Goal: Task Accomplishment & Management: Manage account settings

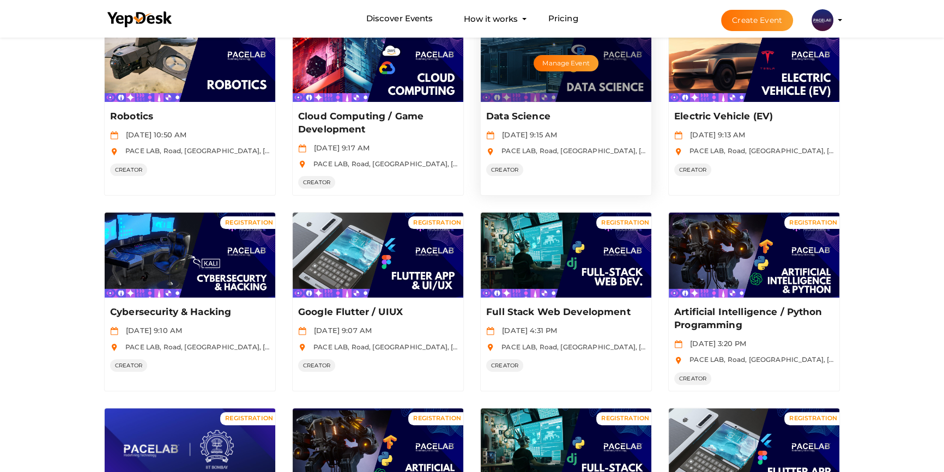
scroll to position [297, 0]
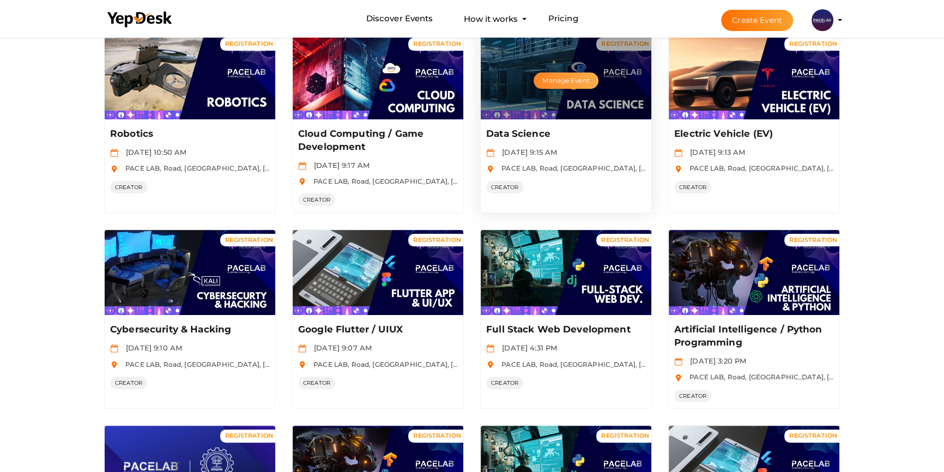
click at [561, 76] on button "Manage Event" at bounding box center [565, 80] width 64 height 16
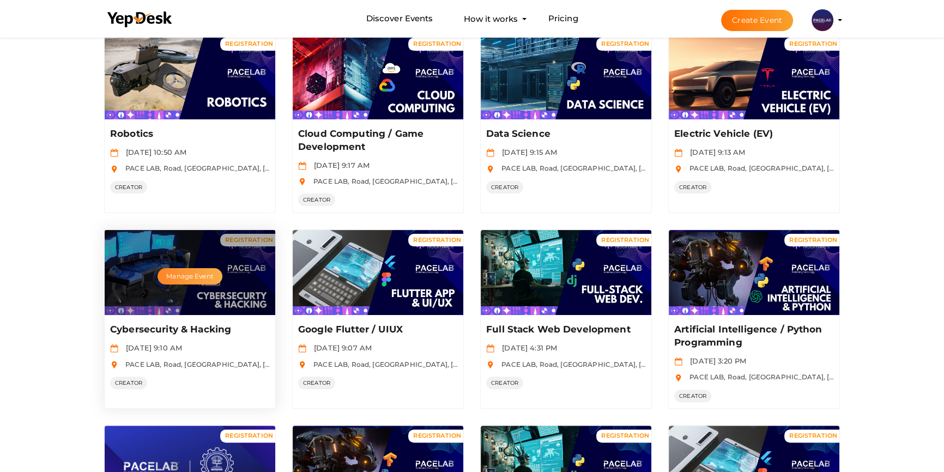
click at [185, 277] on button "Manage Event" at bounding box center [189, 276] width 64 height 16
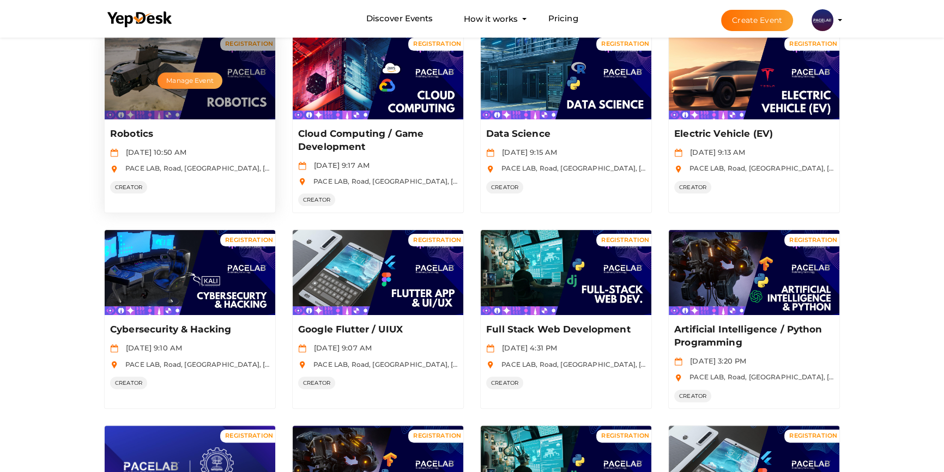
click at [201, 78] on button "Manage Event" at bounding box center [189, 80] width 64 height 16
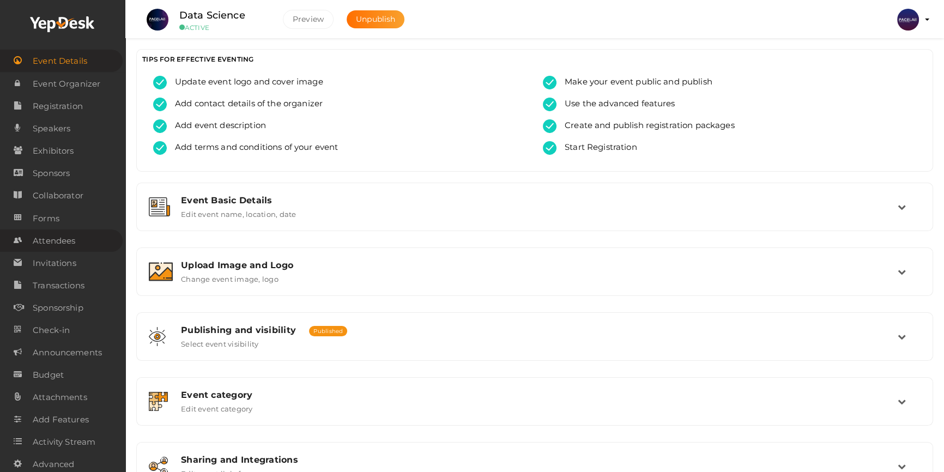
click at [54, 239] on span "Attendees" at bounding box center [54, 241] width 42 height 22
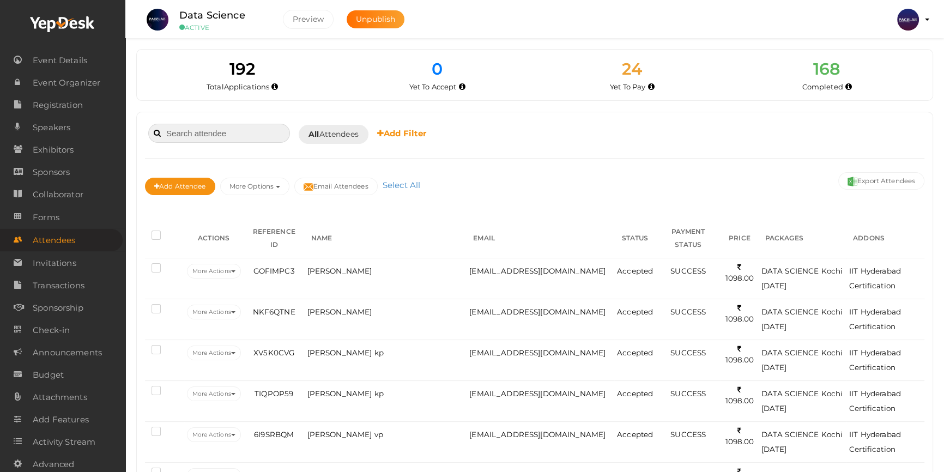
click at [223, 130] on input at bounding box center [219, 133] width 142 height 19
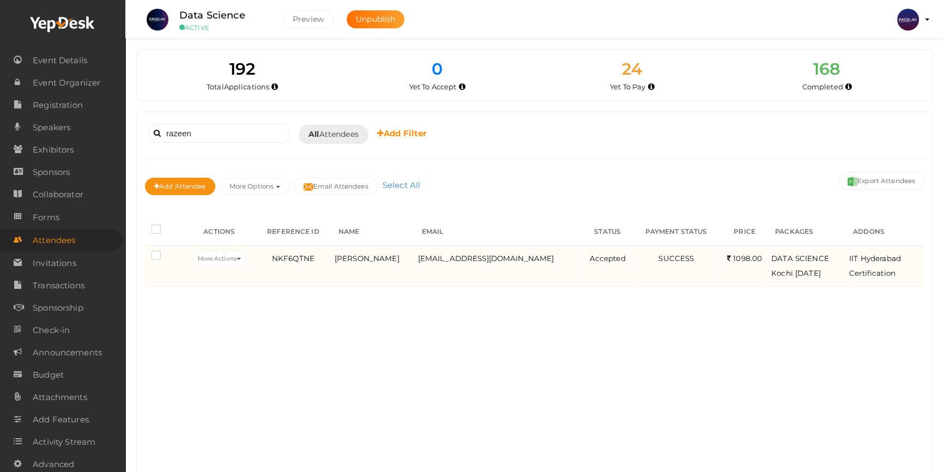
click at [397, 268] on td "[PERSON_NAME]" at bounding box center [373, 265] width 83 height 41
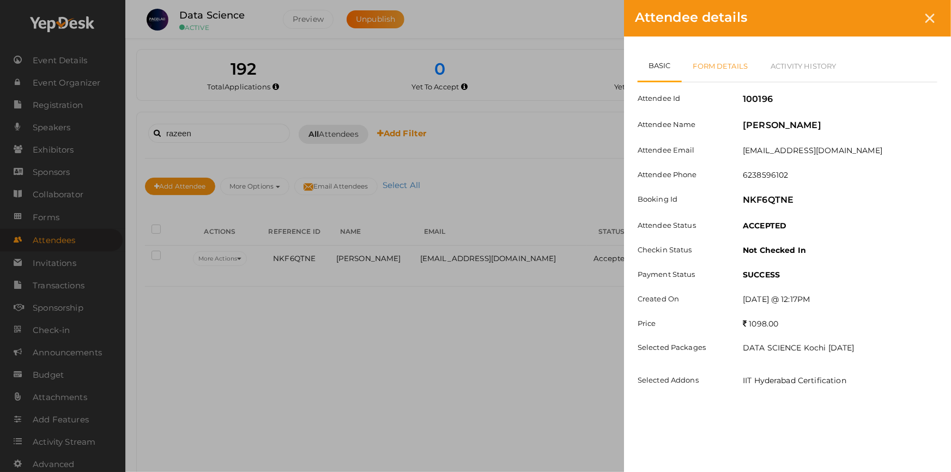
click at [719, 66] on link "Form Details" at bounding box center [721, 66] width 78 height 32
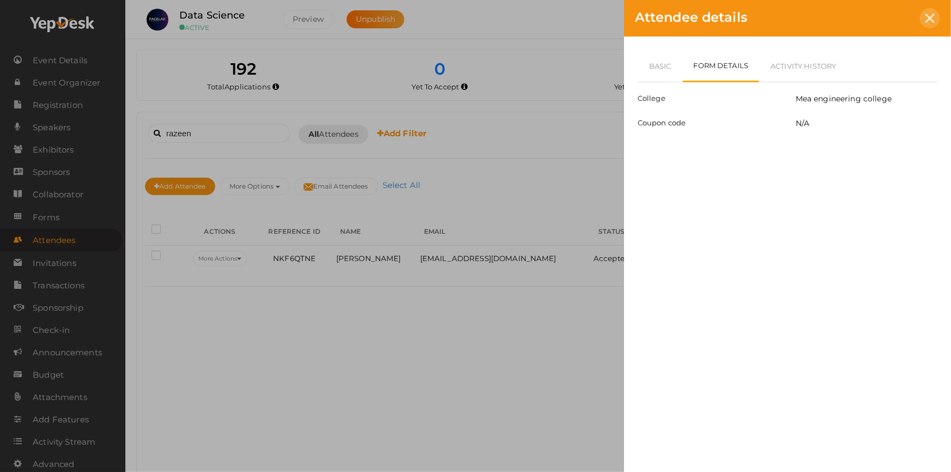
click at [931, 16] on icon at bounding box center [929, 18] width 9 height 9
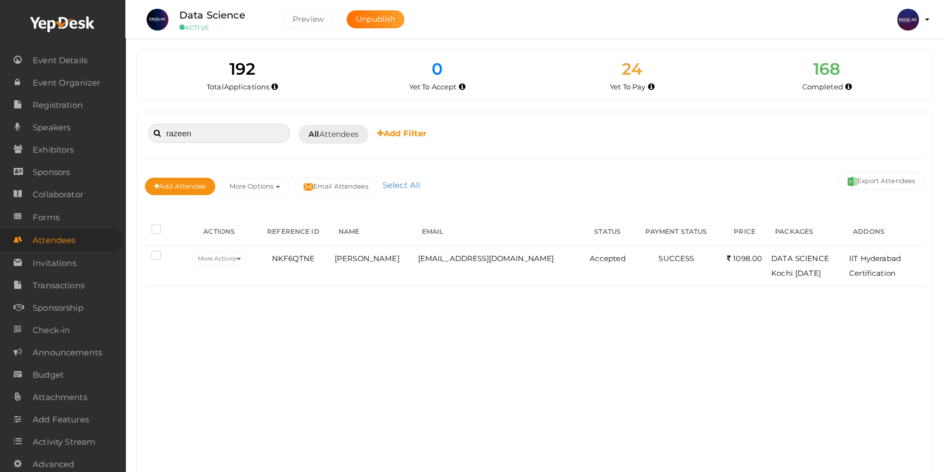
click at [220, 131] on input "razeen" at bounding box center [219, 133] width 142 height 19
type input "r"
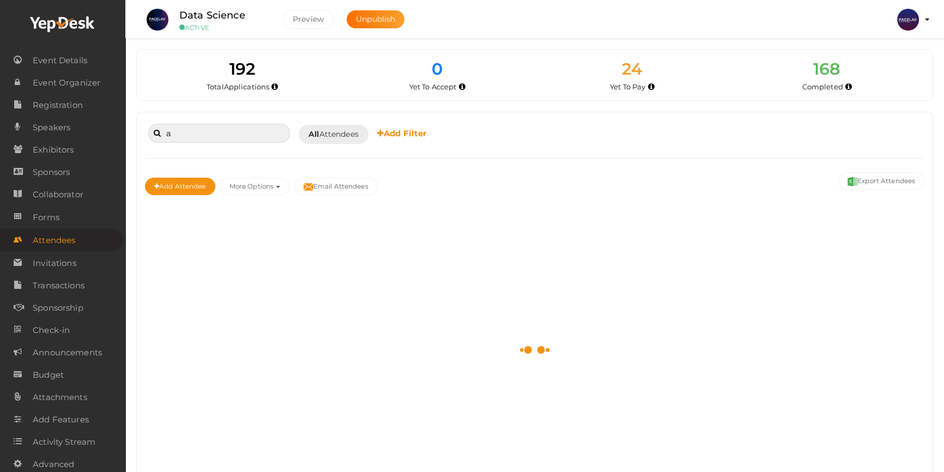
type input "a"
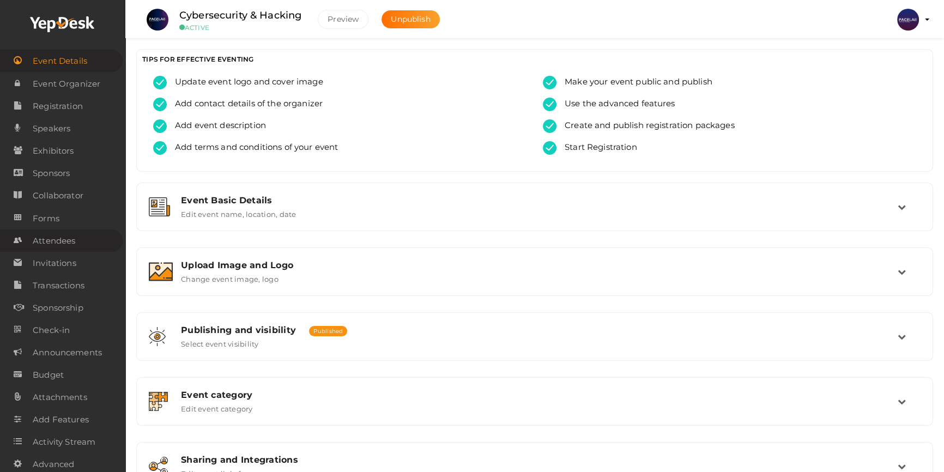
click at [63, 240] on span "Attendees" at bounding box center [54, 241] width 42 height 22
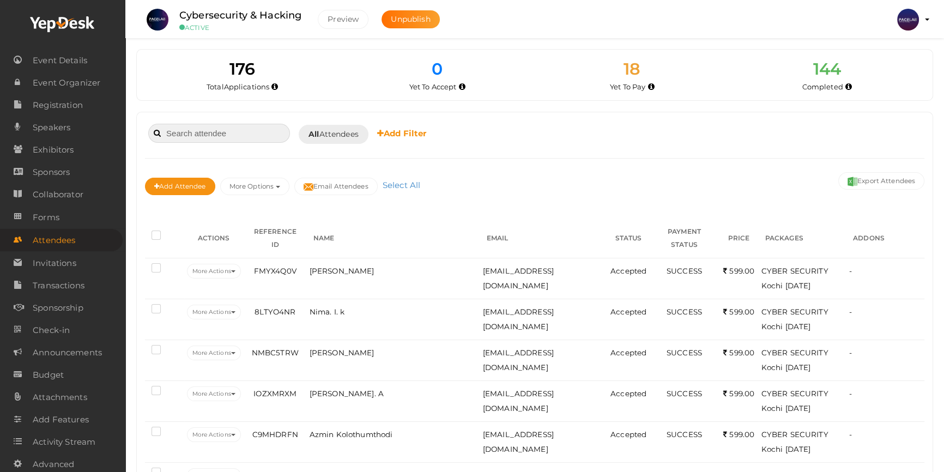
click at [233, 133] on input at bounding box center [219, 133] width 142 height 19
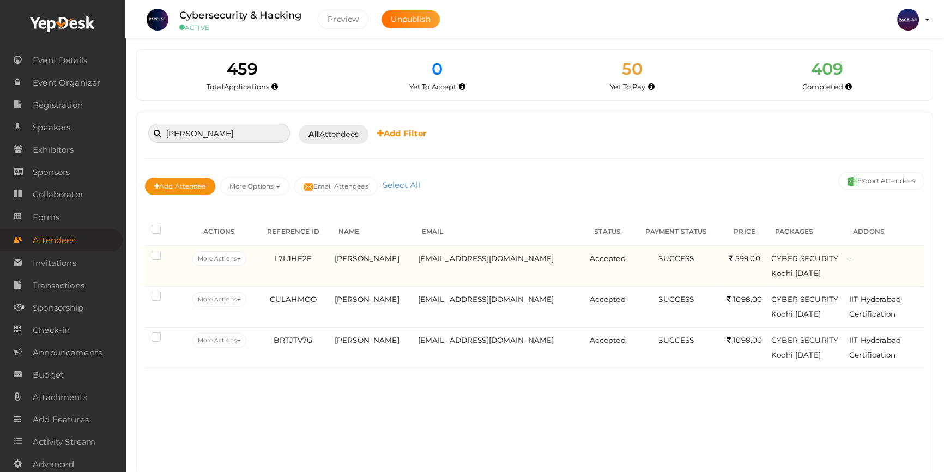
type input "[PERSON_NAME]"
click at [408, 266] on td "Aaron S John" at bounding box center [373, 265] width 83 height 41
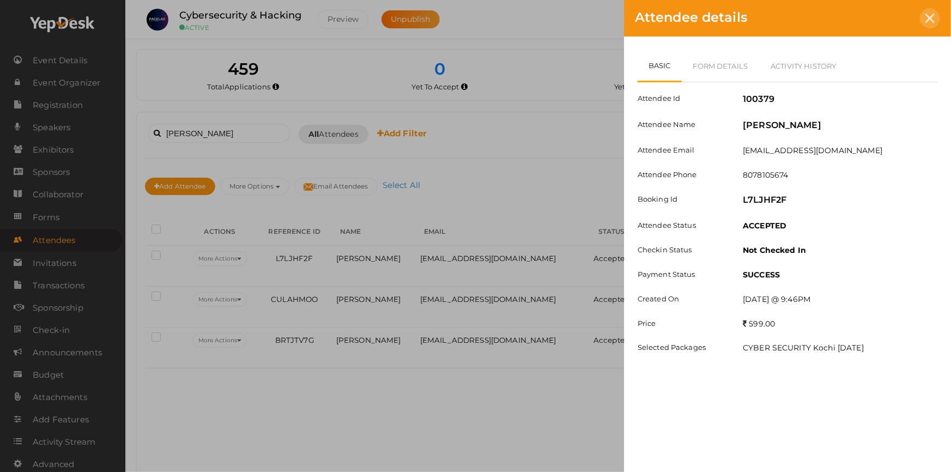
click at [933, 27] on div at bounding box center [930, 18] width 20 height 20
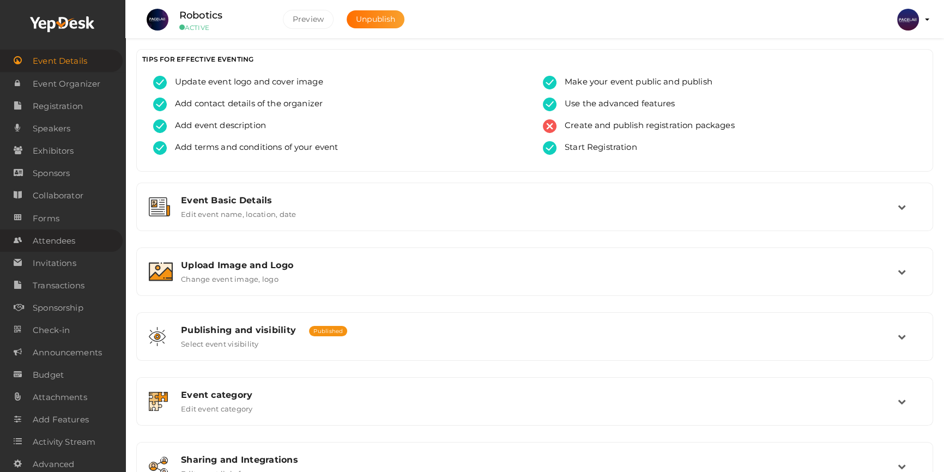
click at [65, 245] on span "Attendees" at bounding box center [54, 241] width 42 height 22
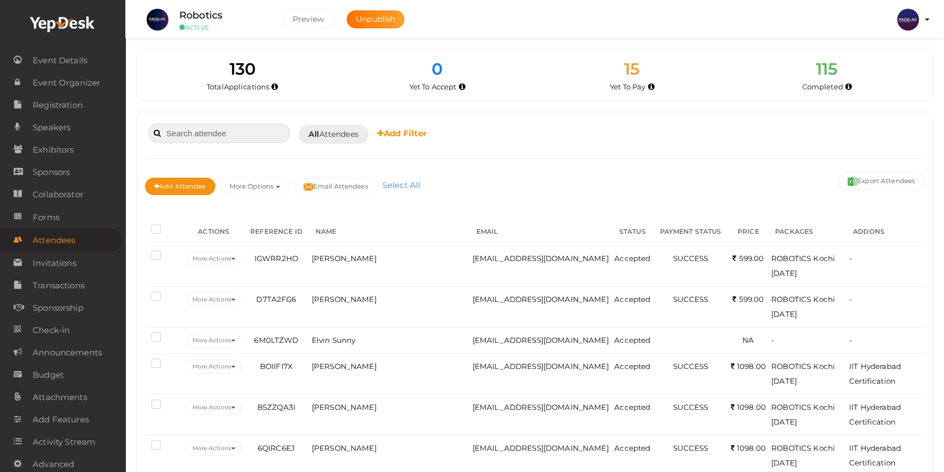
click at [247, 128] on input at bounding box center [219, 133] width 142 height 19
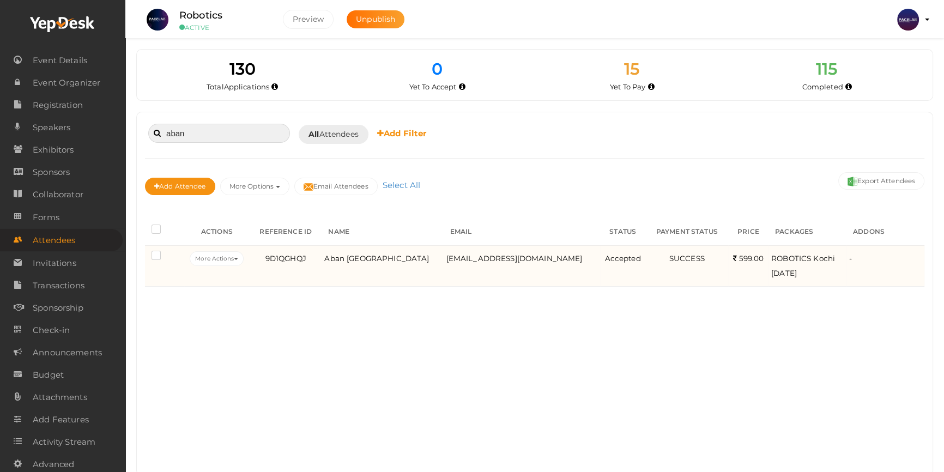
type input "aban"
click at [321, 263] on td "9D1QGHQJ" at bounding box center [286, 265] width 72 height 41
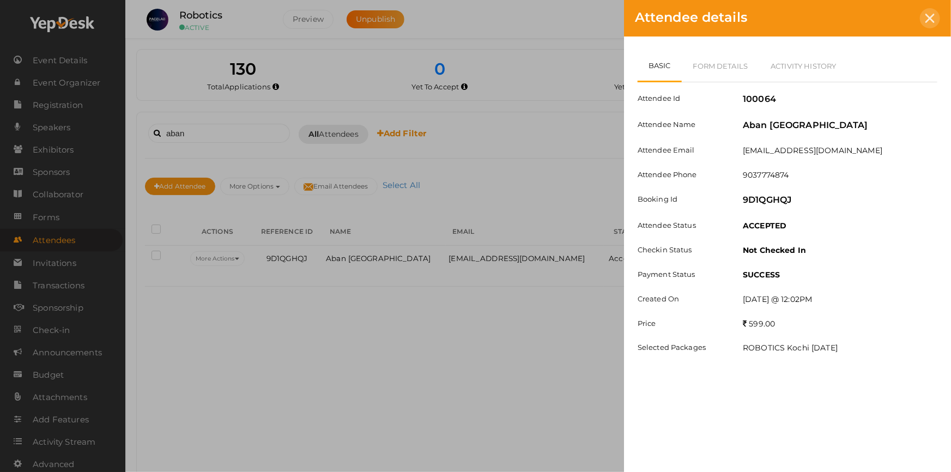
click at [925, 14] on div at bounding box center [930, 18] width 20 height 20
